Goal: Transaction & Acquisition: Book appointment/travel/reservation

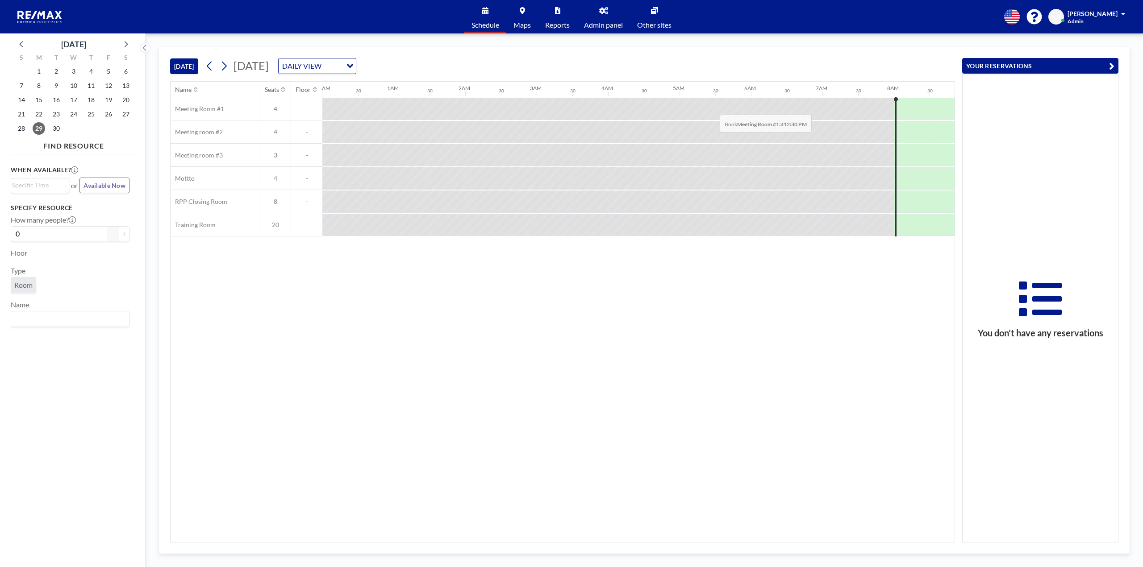
scroll to position [0, 536]
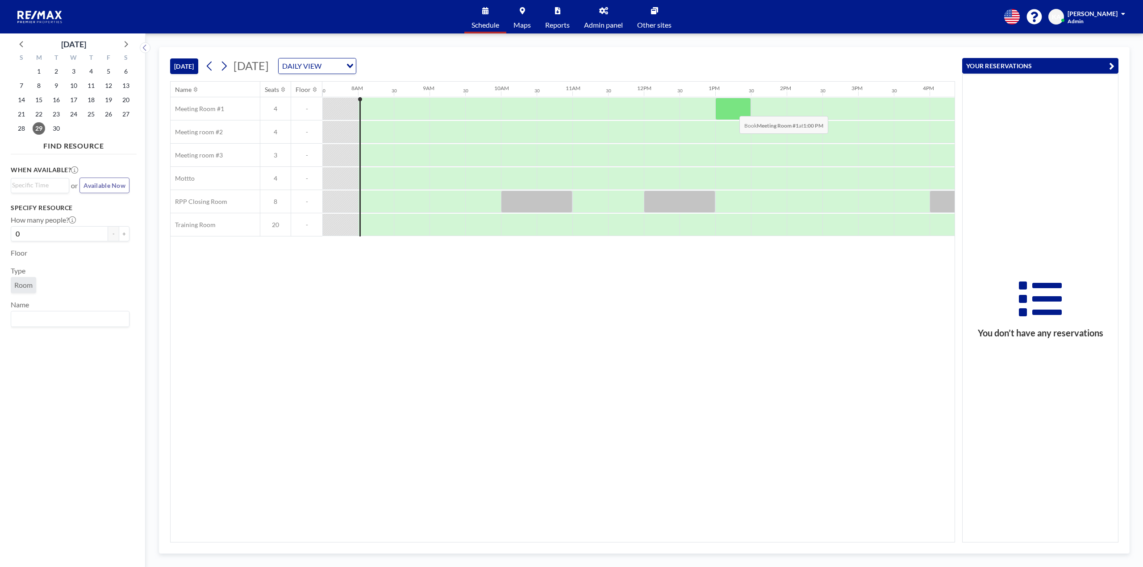
click at [732, 109] on div at bounding box center [733, 109] width 36 height 22
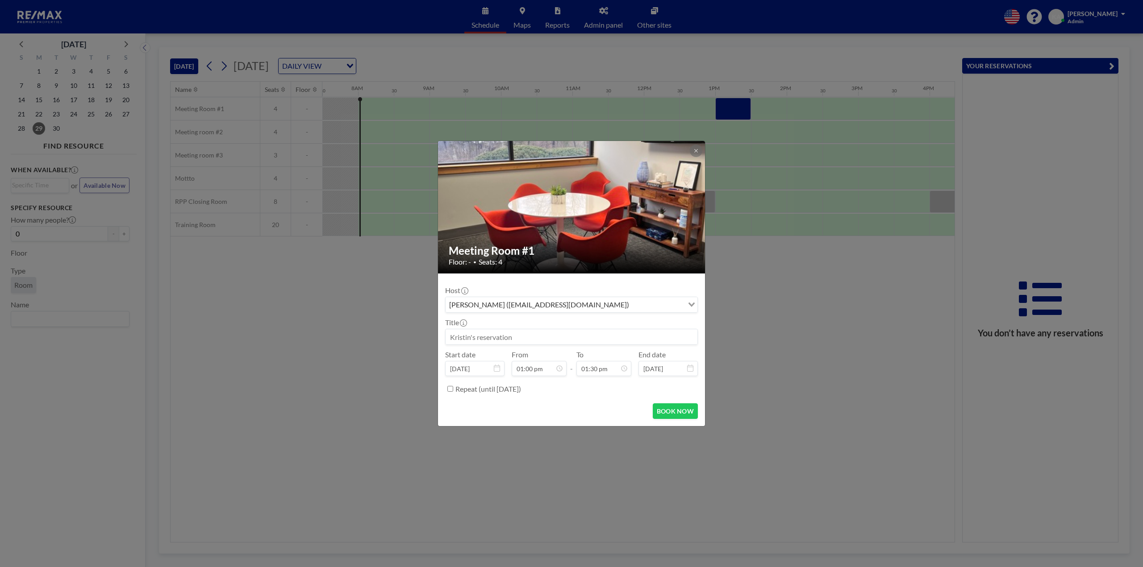
click at [539, 337] on input at bounding box center [571, 336] width 252 height 15
click at [603, 370] on input "01:30 pm" at bounding box center [603, 368] width 55 height 15
click at [566, 287] on div "02:00 pm" at bounding box center [583, 284] width 104 height 16
type input "Kristin Agent Interview"
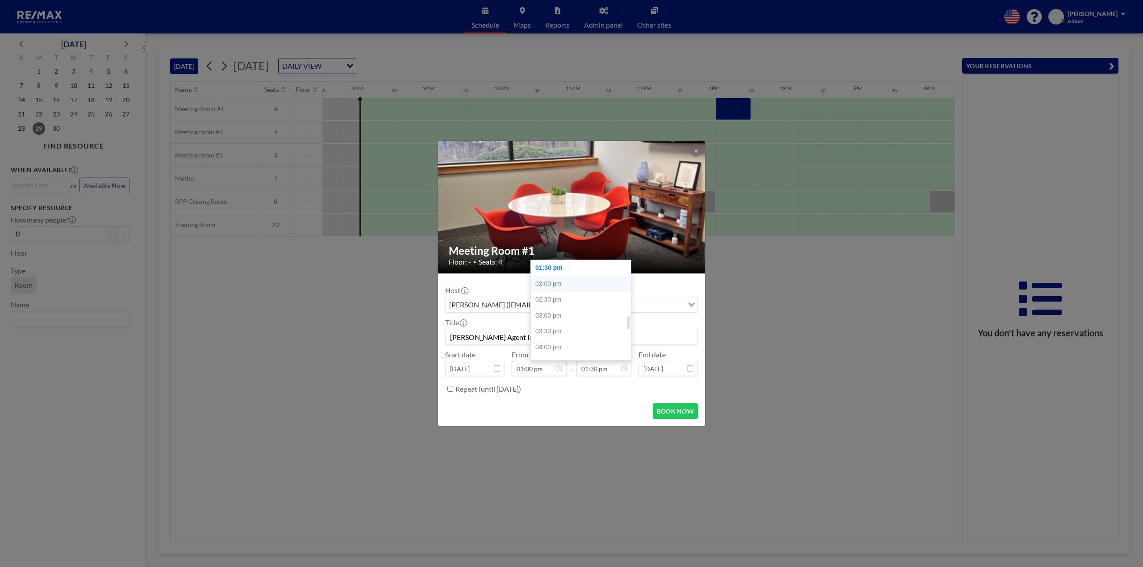
type input "02:00 pm"
click at [678, 412] on button "BOOK NOW" at bounding box center [675, 412] width 45 height 16
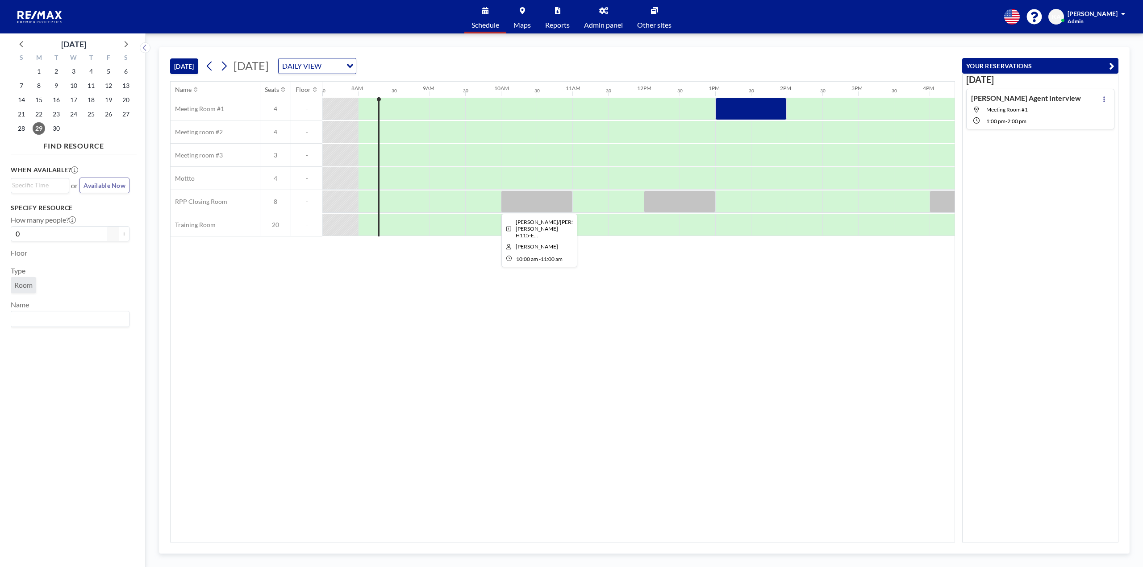
click at [538, 205] on div at bounding box center [536, 202] width 71 height 22
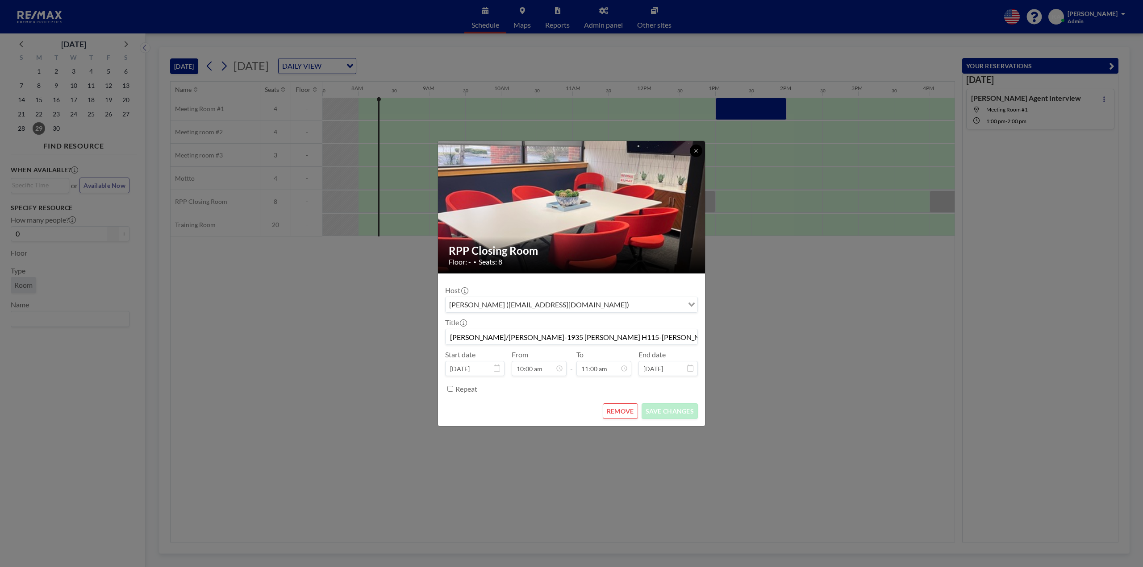
click at [694, 147] on button at bounding box center [696, 151] width 12 height 12
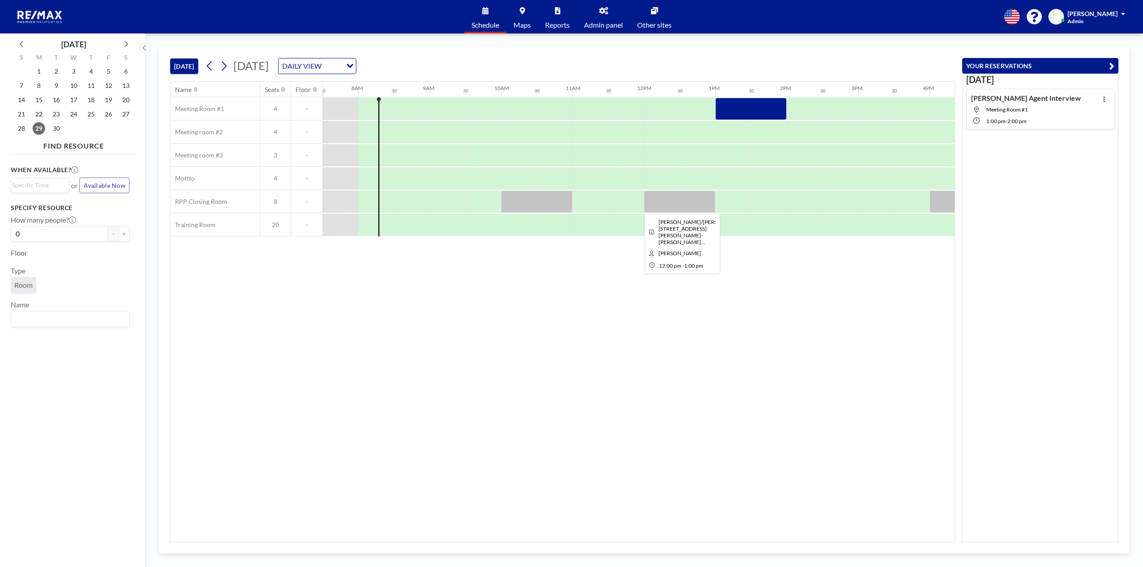
click at [691, 197] on div at bounding box center [679, 202] width 71 height 22
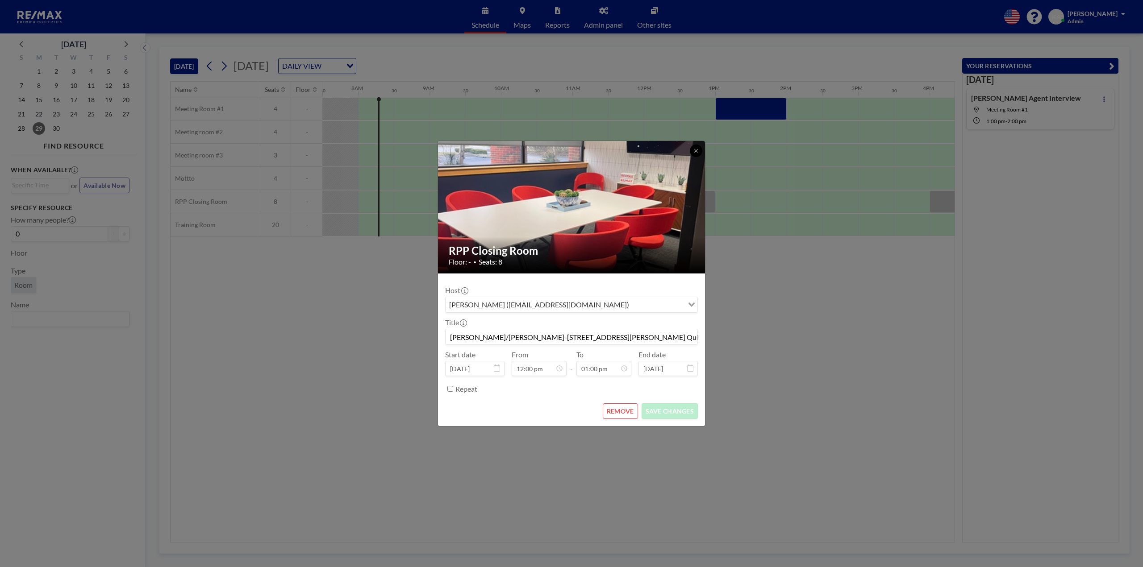
click at [698, 152] on icon at bounding box center [695, 150] width 5 height 5
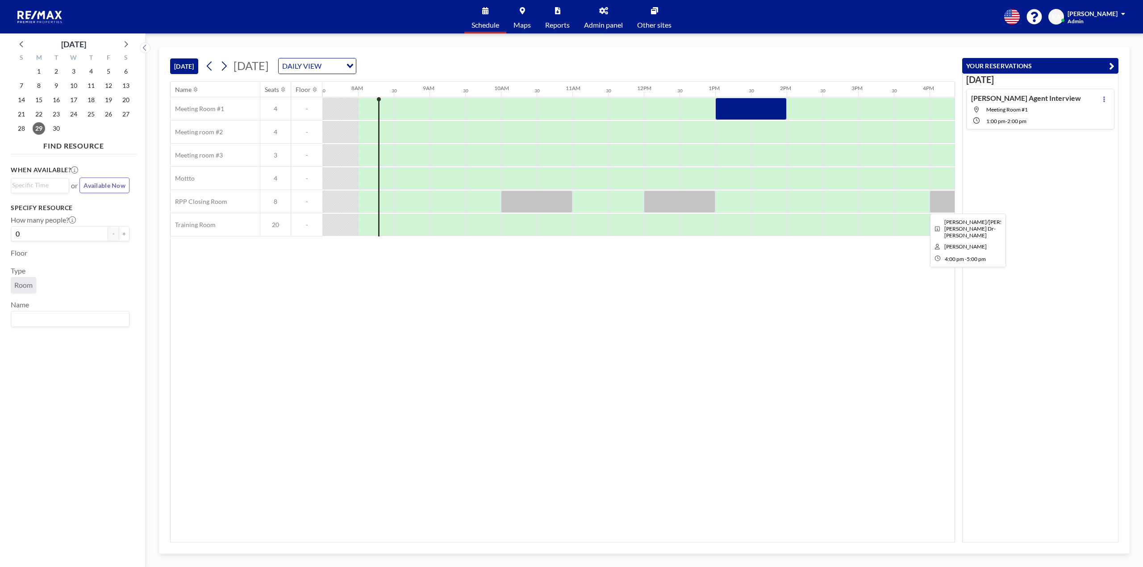
click at [944, 206] on div at bounding box center [964, 202] width 71 height 22
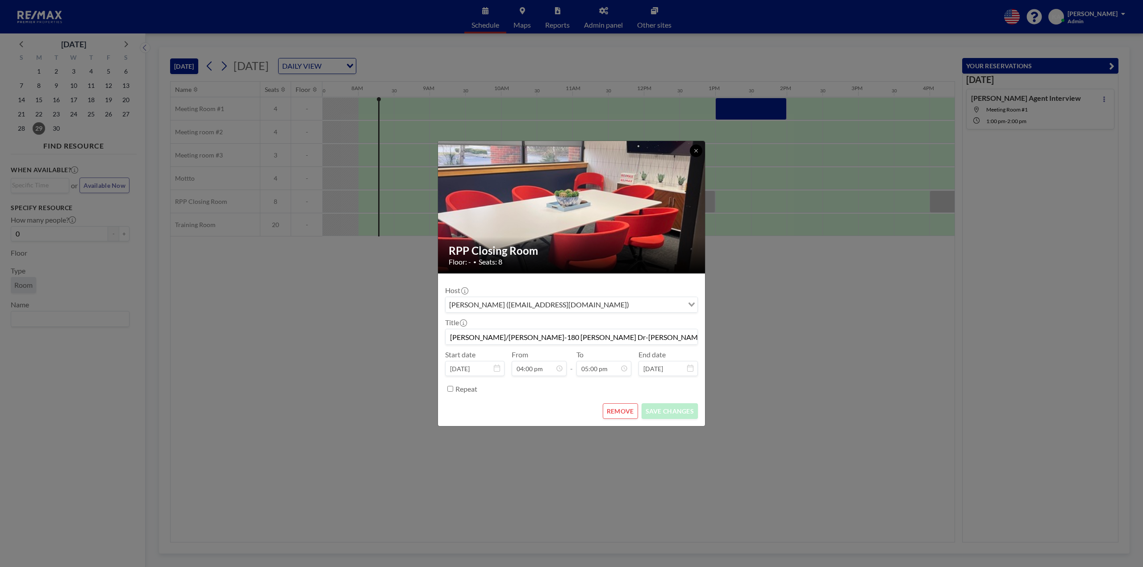
click at [697, 149] on icon at bounding box center [695, 150] width 5 height 5
